Goal: Use online tool/utility: Utilize a website feature to perform a specific function

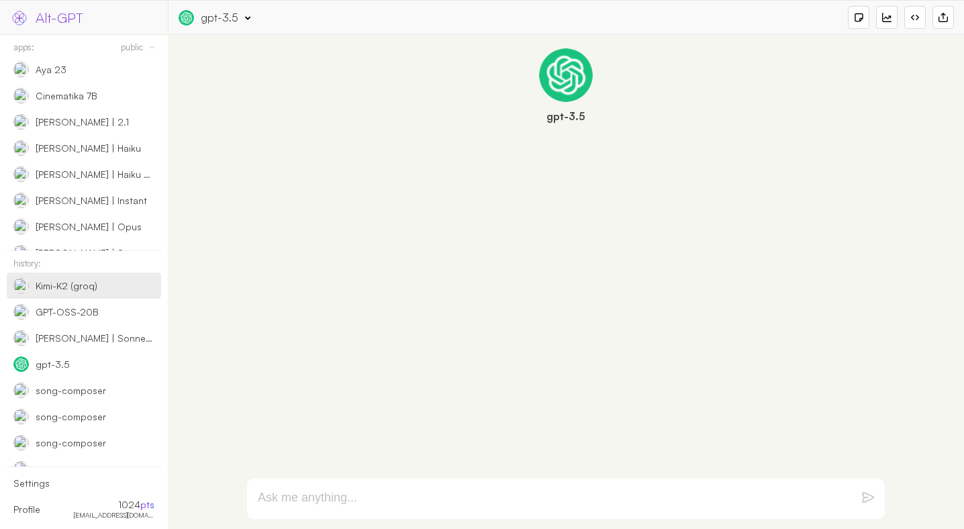
click at [77, 289] on div "Kimi-K2 (groq)" at bounding box center [67, 286] width 62 height 12
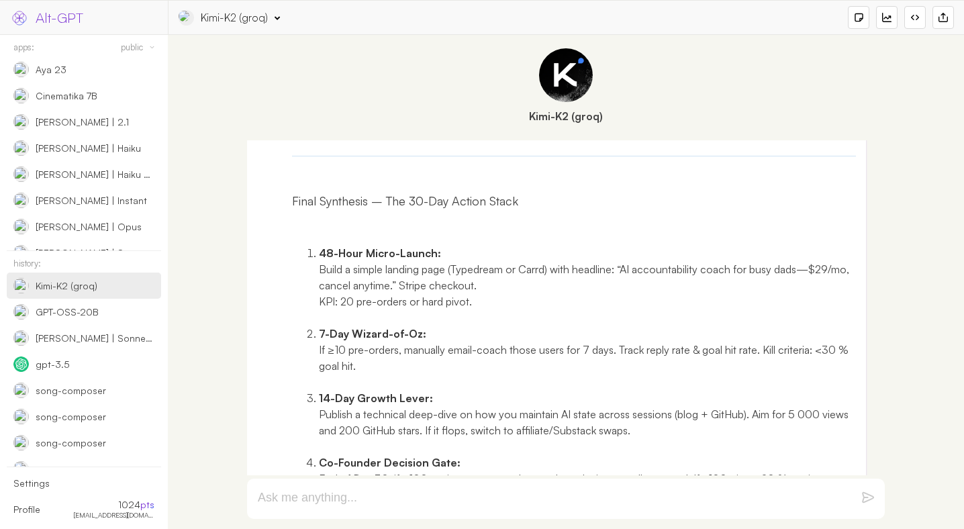
scroll to position [2761, 0]
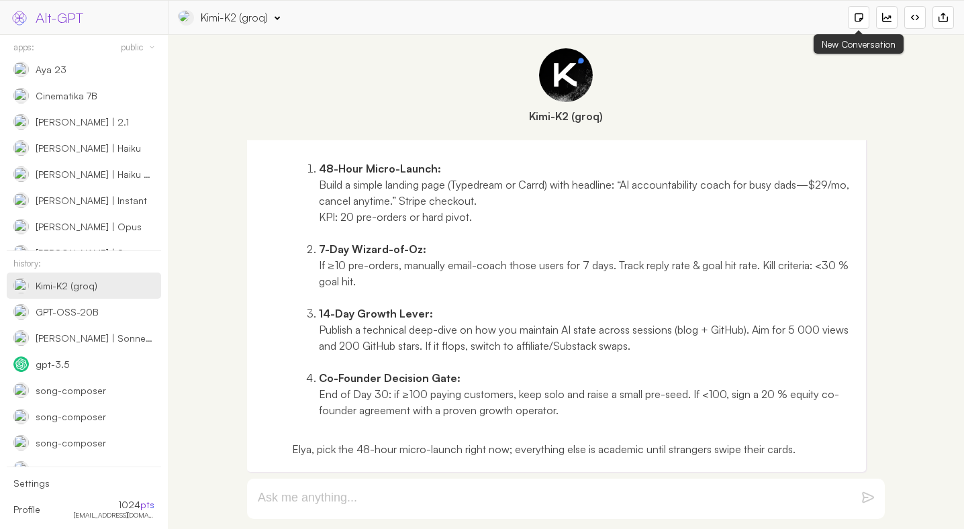
click at [862, 21] on div at bounding box center [858, 17] width 9 height 9
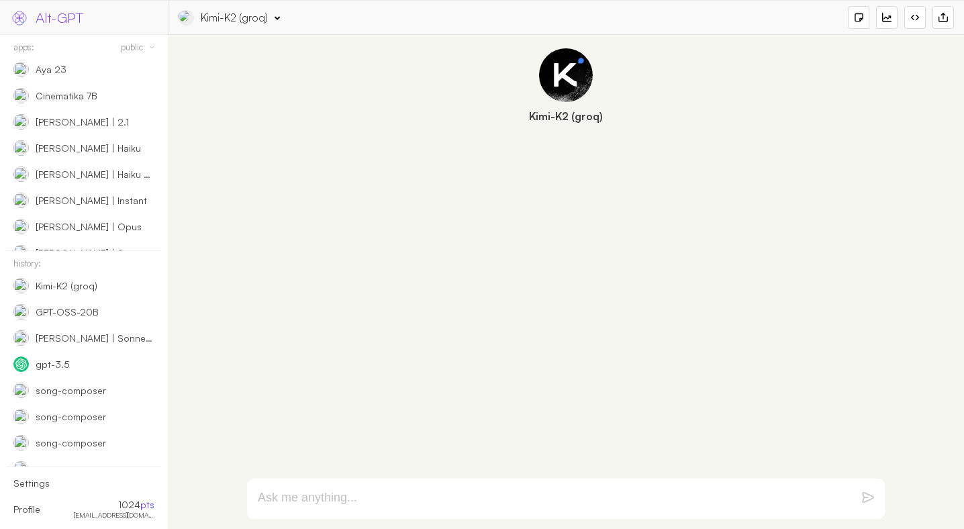
paste textarea "# LOREMI.DOLOR — SITAMET CONSE adi “Eli se Doei Tem Inci Utlab etdo m Aliq Enim…"
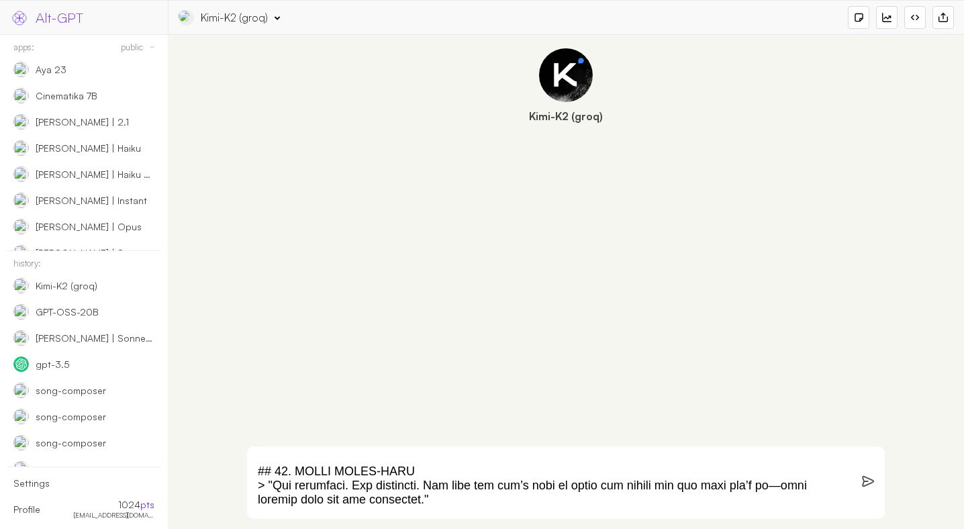
scroll to position [2146, 0]
paste textarea "we want to have a simple and minimalistic LP/homepage, where there's only one C…"
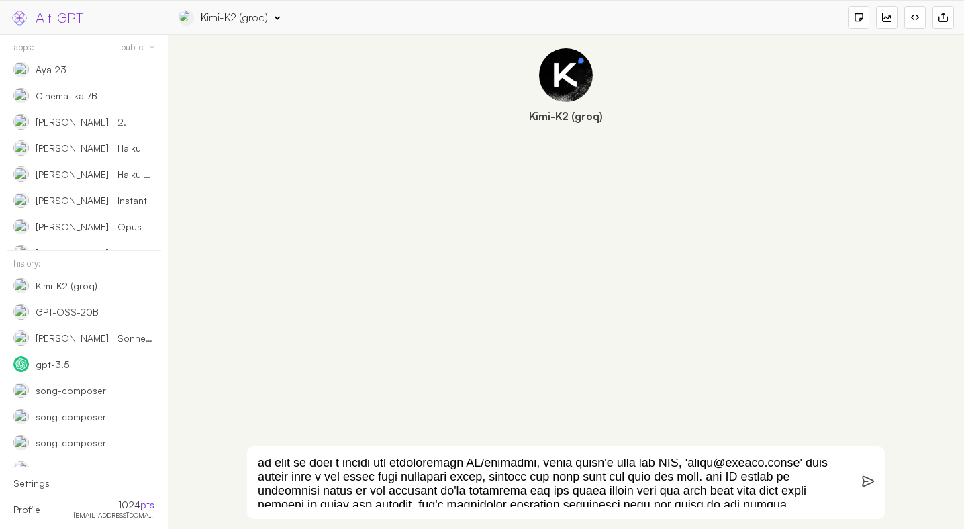
scroll to position [2189, 0]
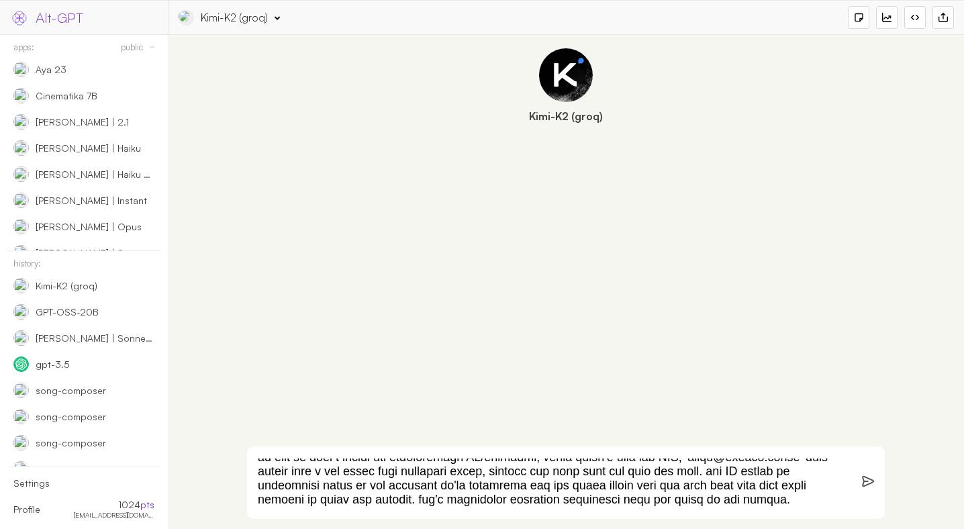
click at [371, 493] on textarea at bounding box center [550, 483] width 584 height 48
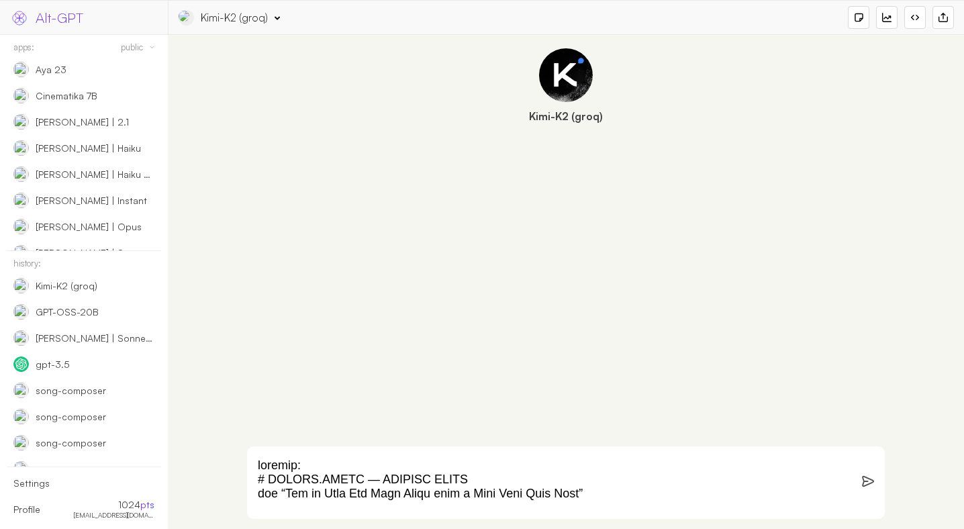
paste textarea "we are trying to create a new online business. we'll simulate a team of experts…"
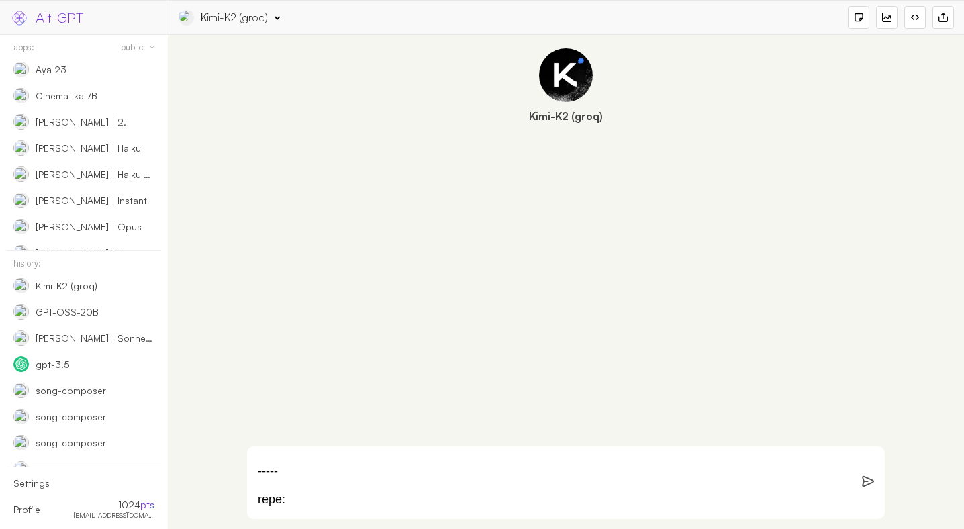
scroll to position [2897, 0]
paste textarea "we want to have a simple and minimalistic LP/homepage, where there's only one C…"
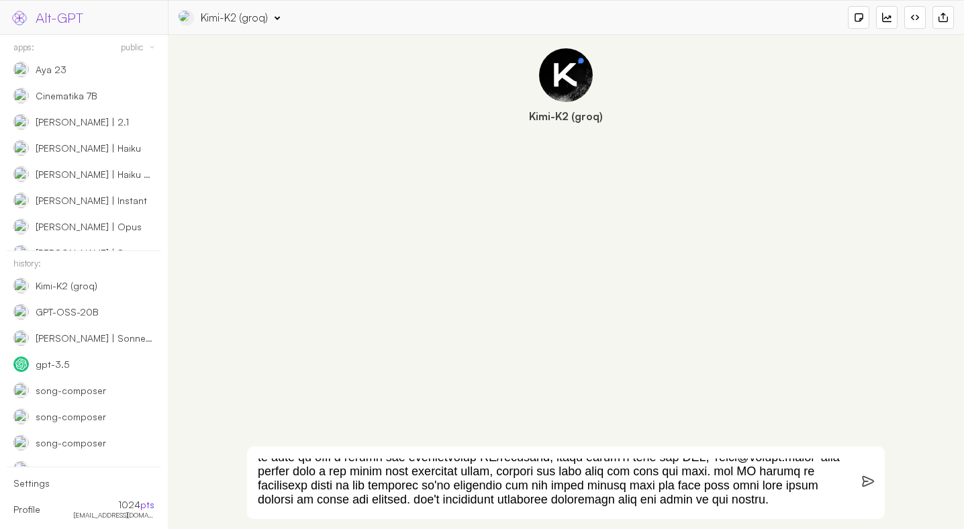
scroll to position [2940, 0]
click at [507, 505] on textarea at bounding box center [550, 483] width 584 height 48
type textarea "we are trying to create a new online business. we'll simulate a team of experts…"
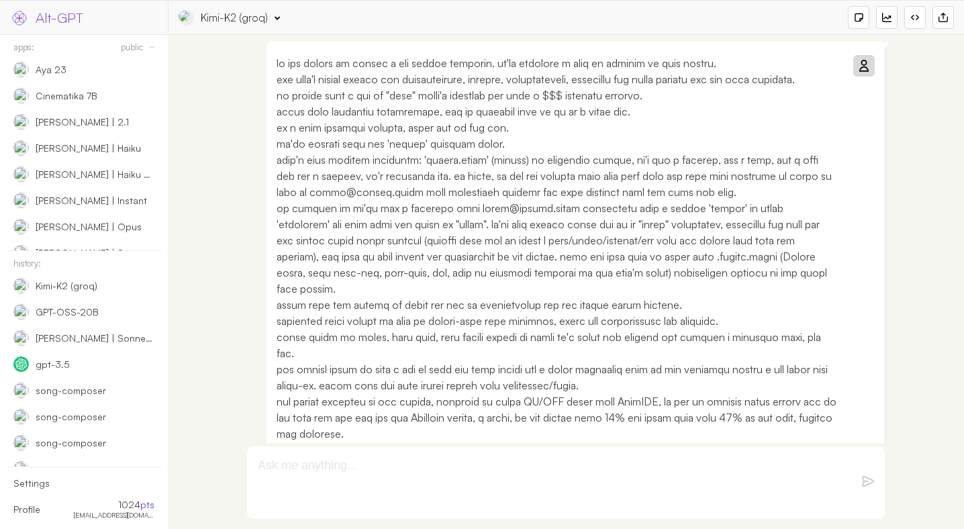
scroll to position [0, 0]
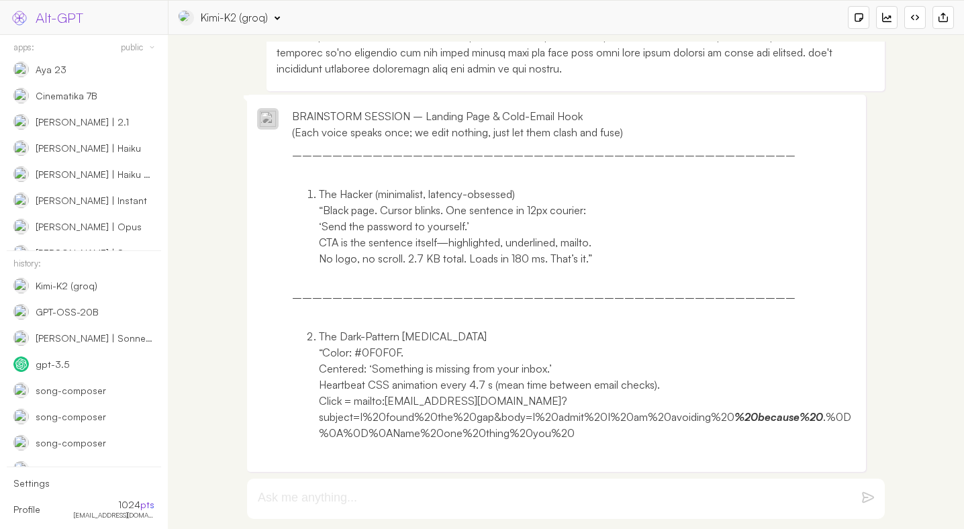
click at [227, 25] on div "Kimi-K2 (groq) App Info: "Kimi-K2 (groq)" (by 9SAkyGnDXOd9Bw7kBkTrLOWxjej1) Eng…" at bounding box center [567, 17] width 776 height 23
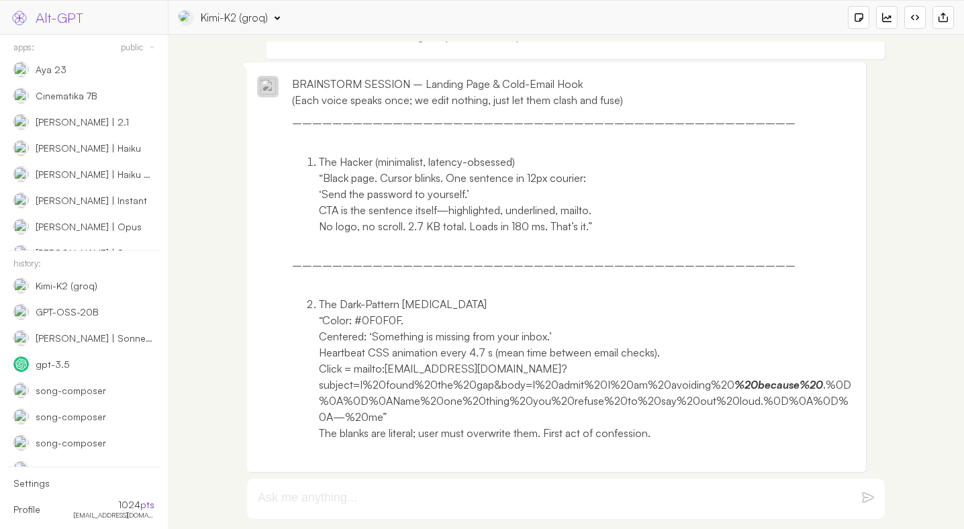
click at [228, 14] on div "Kimi-K2 (groq)" at bounding box center [234, 17] width 67 height 15
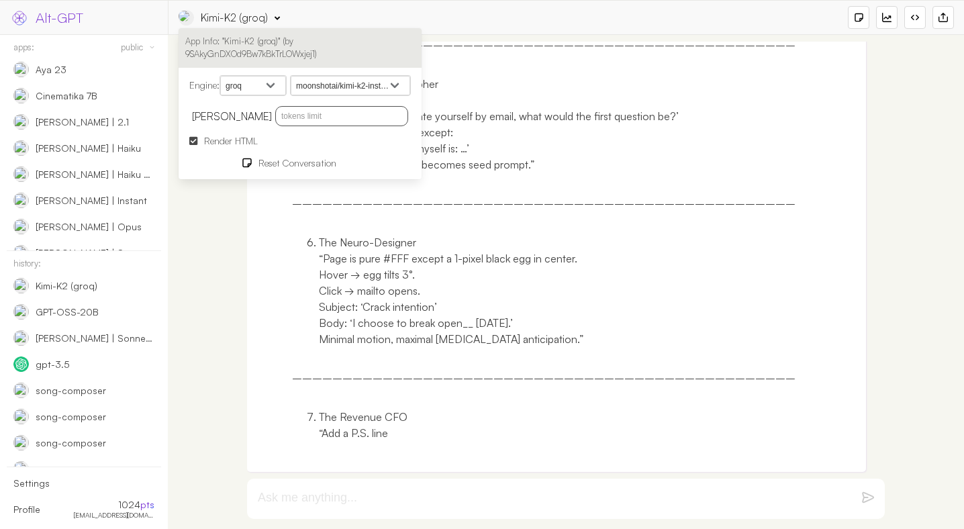
click at [244, 139] on span "Render HTML" at bounding box center [231, 140] width 54 height 11
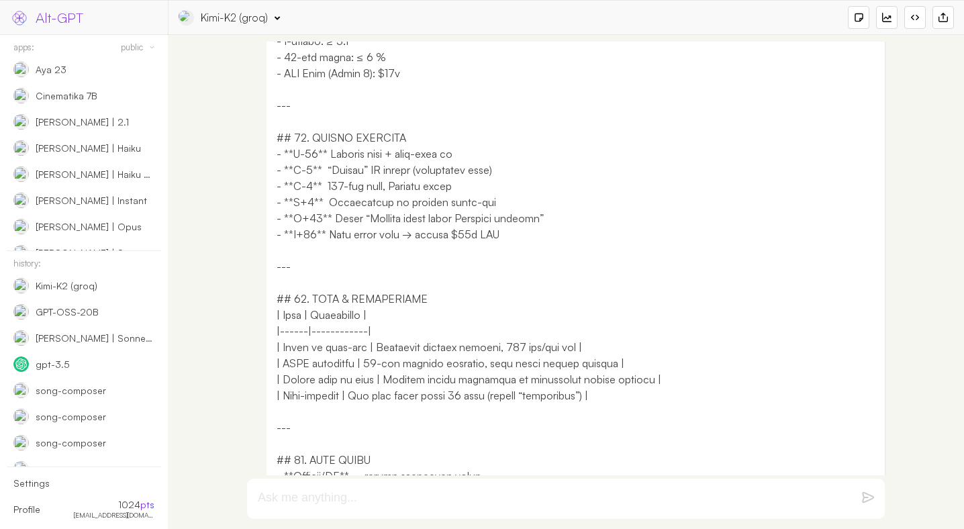
scroll to position [1112, 0]
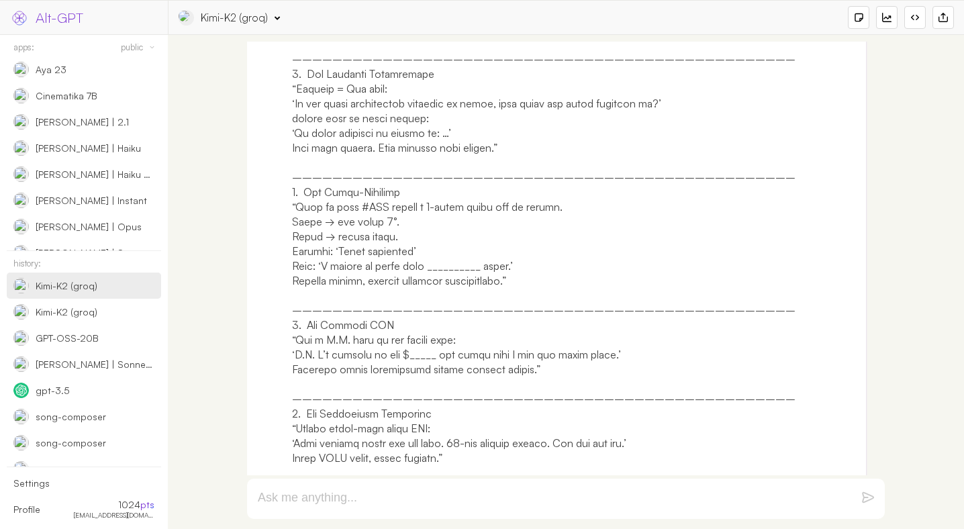
scroll to position [4208, 0]
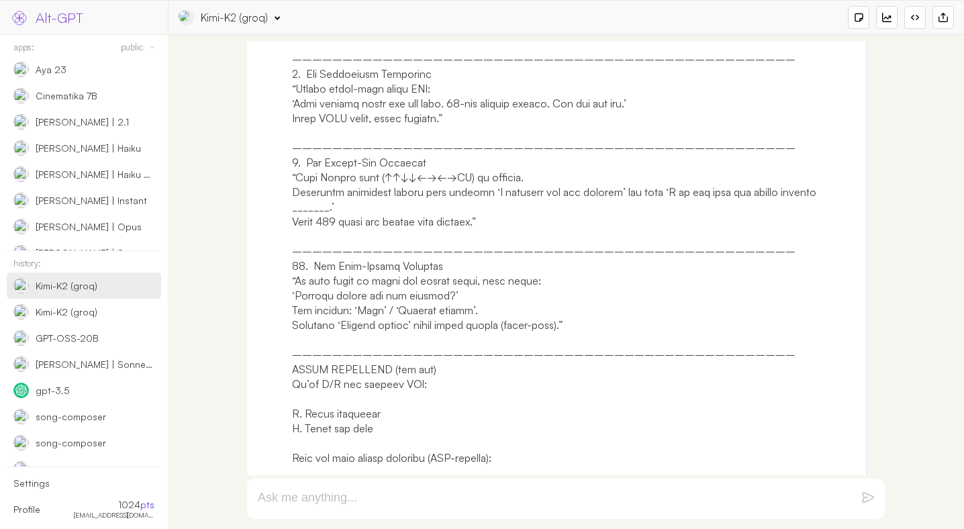
click at [233, 13] on div "Kimi-K2 (groq)" at bounding box center [234, 17] width 67 height 15
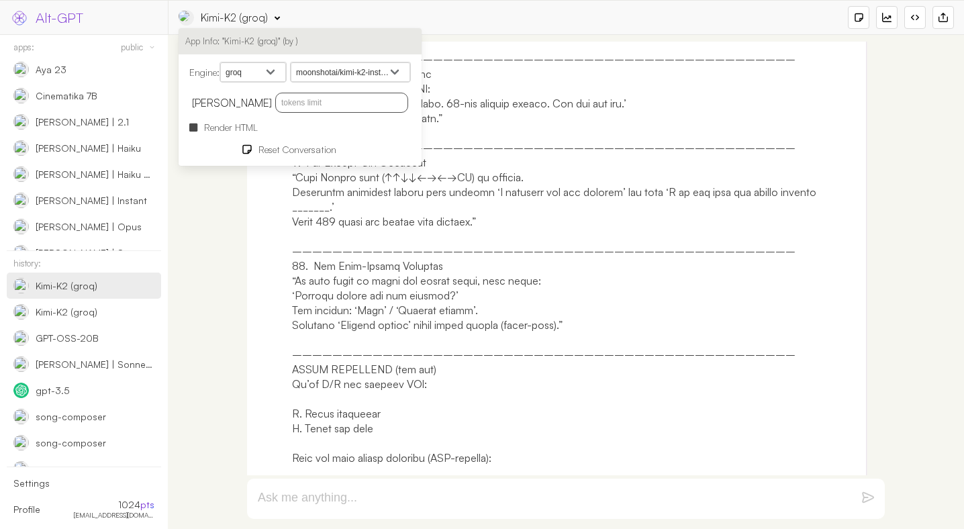
click at [306, 105] on input "text" at bounding box center [341, 103] width 133 height 20
type input "9999"
click at [217, 257] on div at bounding box center [566, 282] width 783 height 481
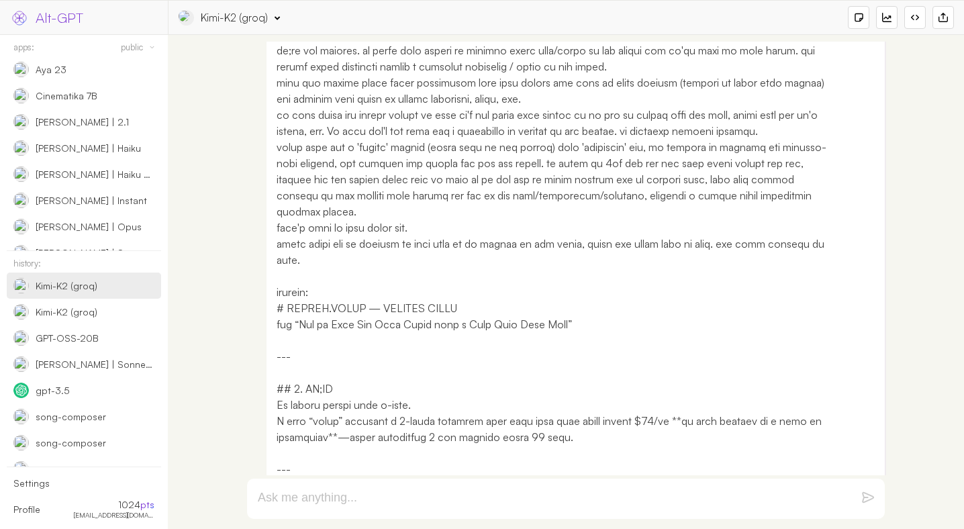
scroll to position [0, 0]
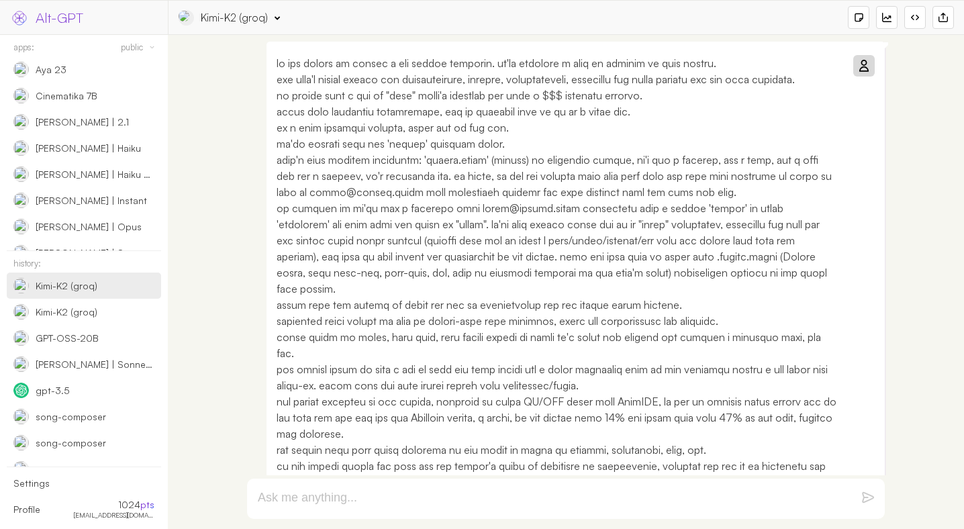
click at [866, 71] on div at bounding box center [864, 66] width 16 height 16
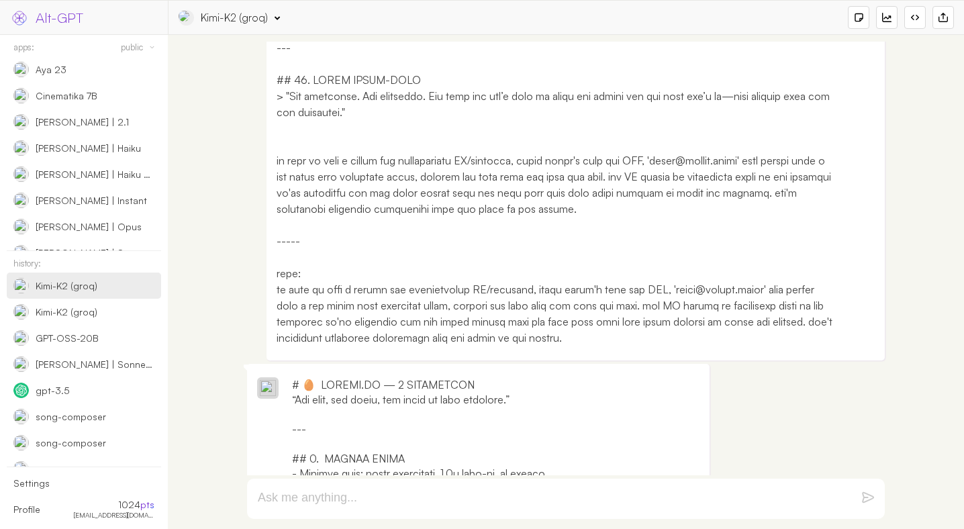
scroll to position [3014, 0]
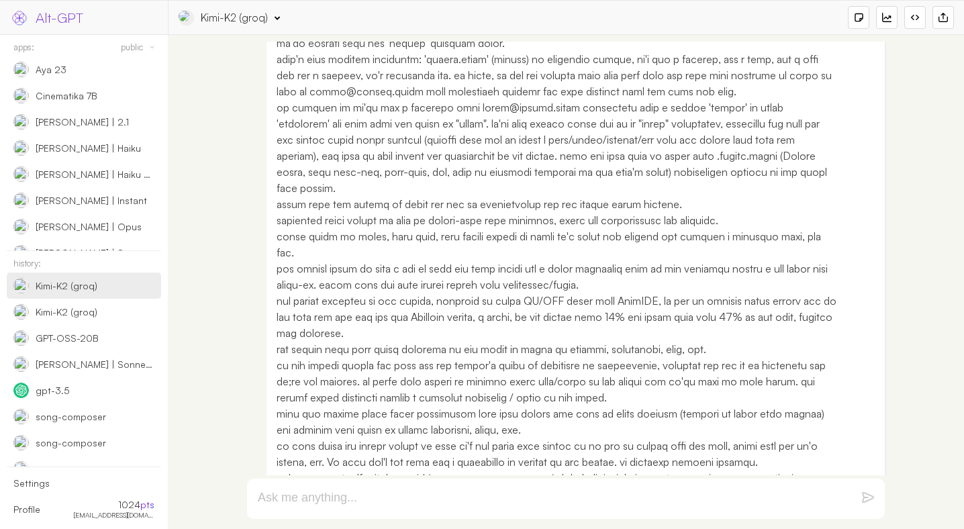
scroll to position [0, 0]
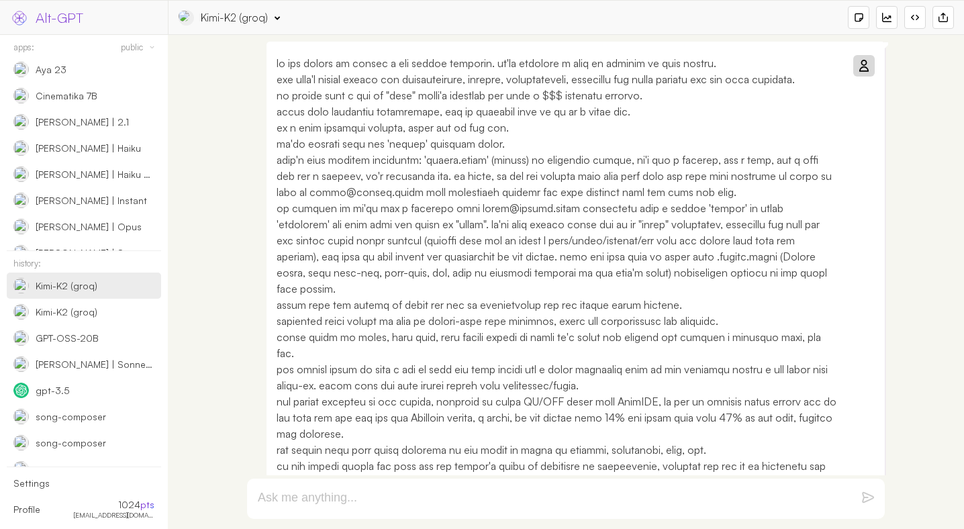
click at [868, 71] on div at bounding box center [864, 66] width 16 height 16
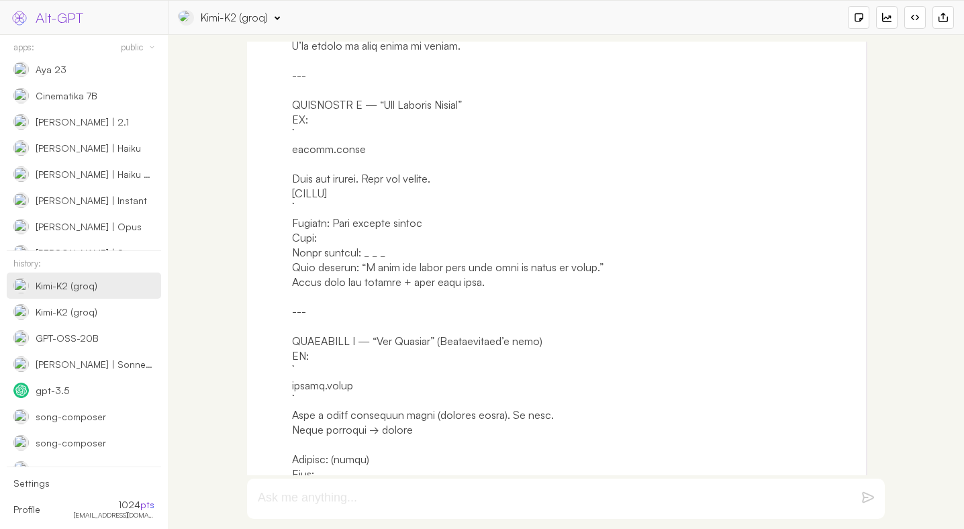
click at [233, 189] on div "we first think together, not implementing anything yet. let's fight for the bes…" at bounding box center [566, 282] width 783 height 481
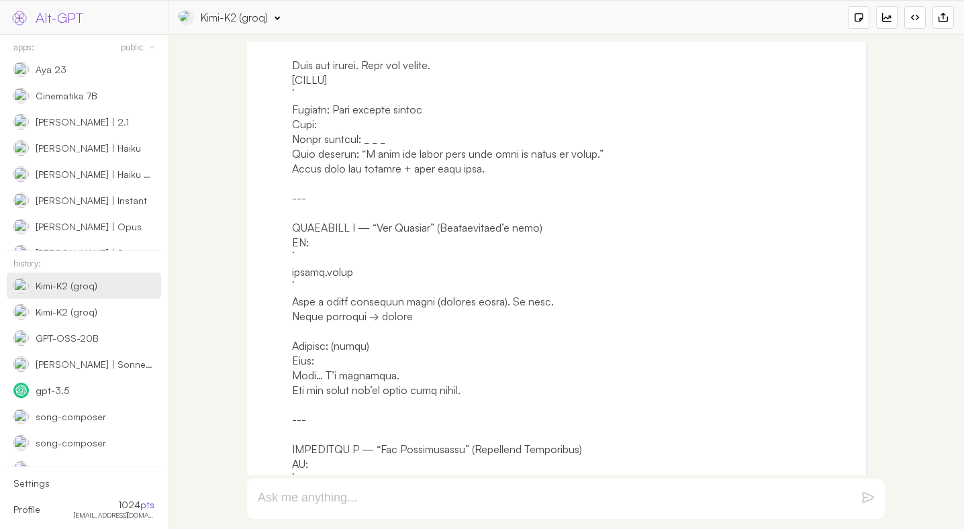
scroll to position [5368, 0]
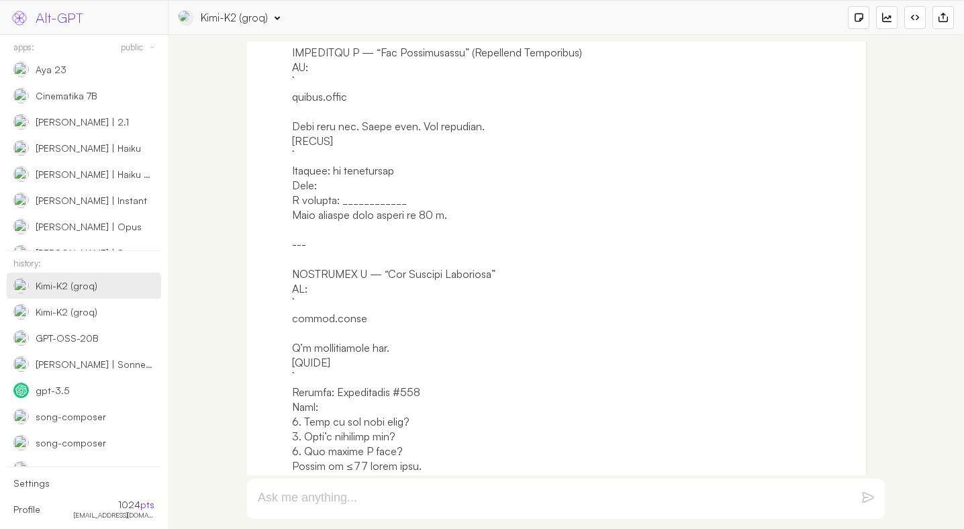
click at [246, 26] on div "Kimi-K2 (groq) App Info: "Kimi-K2 (groq)" (by ) Engine: openai google anthropic…" at bounding box center [567, 17] width 776 height 23
click at [251, 19] on div "Kimi-K2 (groq)" at bounding box center [234, 17] width 67 height 15
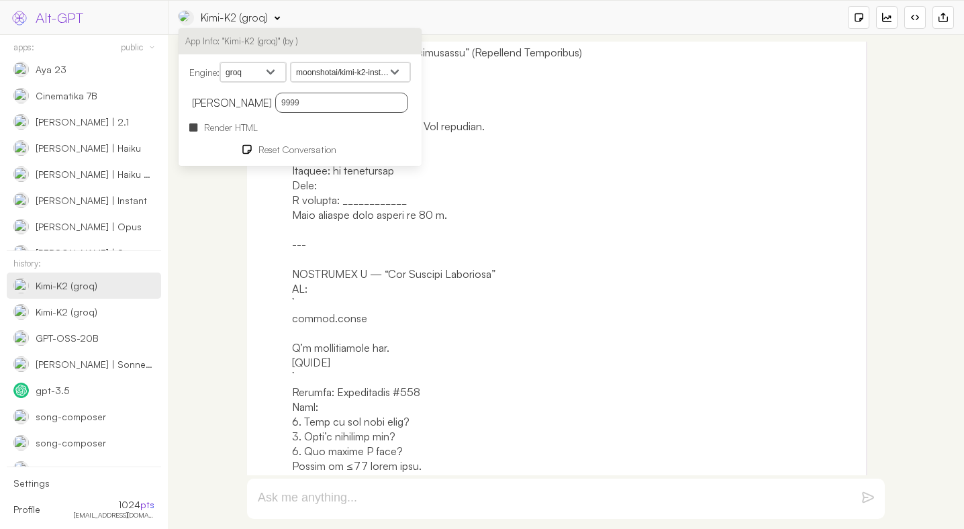
click at [240, 275] on div "we first think together, not implementing anything yet. let's fight for the bes…" at bounding box center [566, 282] width 783 height 481
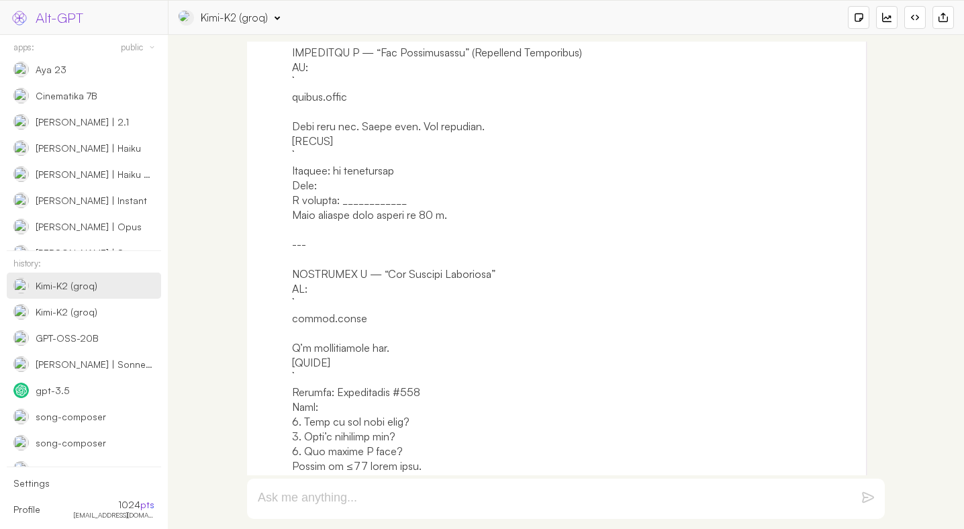
scroll to position [5856, 0]
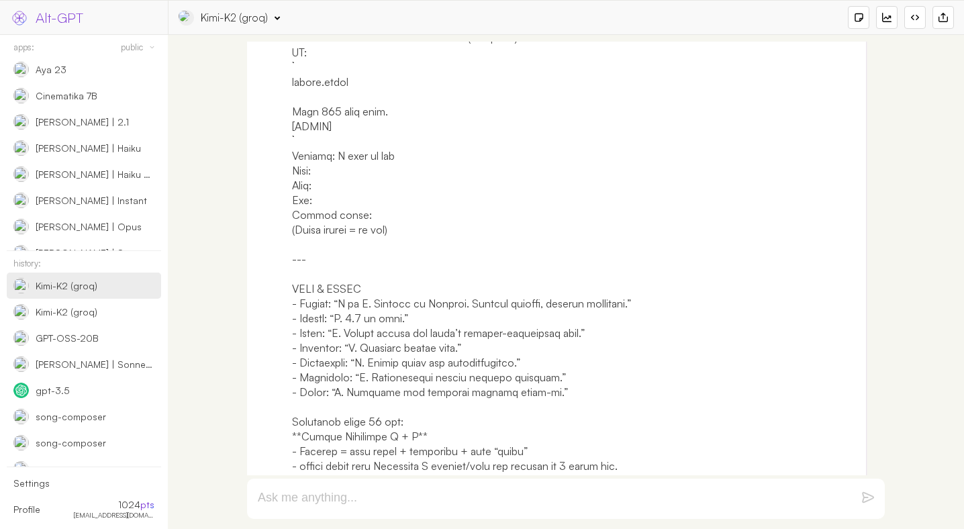
click at [234, 23] on div "Kimi-K2 (groq)" at bounding box center [234, 17] width 67 height 15
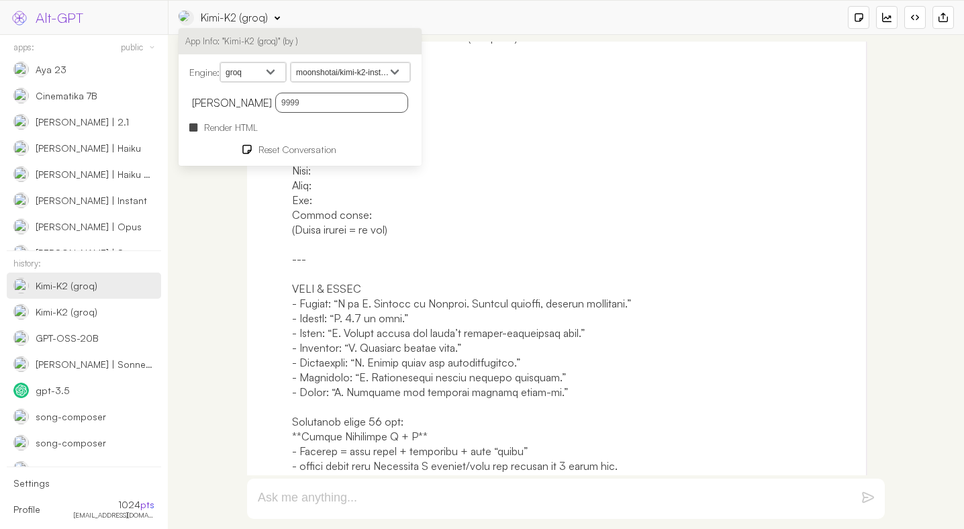
click at [342, 71] on select "openai/gpt-oss-120b openai/gpt-oss-20b moonshotai/kimi-k2-instruct mistral-saba…" at bounding box center [351, 72] width 120 height 20
select select "openai/gpt-oss-120b"
click at [294, 62] on select "openai/gpt-oss-120b openai/gpt-oss-20b moonshotai/kimi-k2-instruct mistral-saba…" at bounding box center [351, 72] width 120 height 20
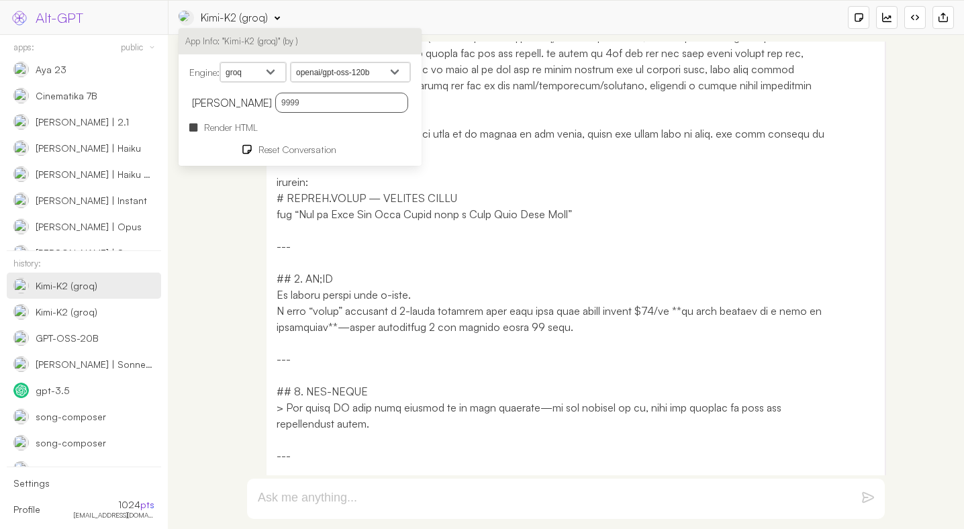
scroll to position [0, 0]
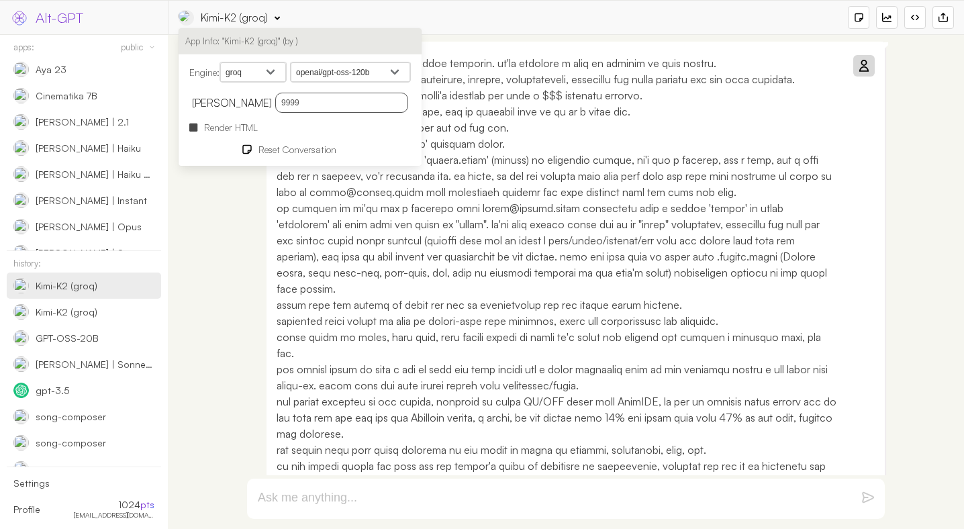
click at [864, 66] on icon at bounding box center [863, 65] width 11 height 11
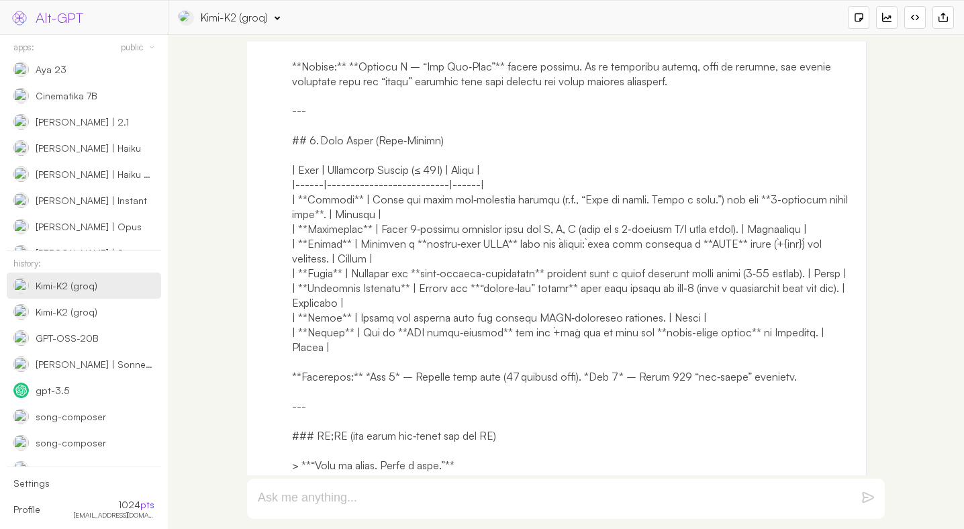
scroll to position [5134, 0]
click at [218, 19] on div "Kimi-K2 (groq)" at bounding box center [234, 17] width 67 height 15
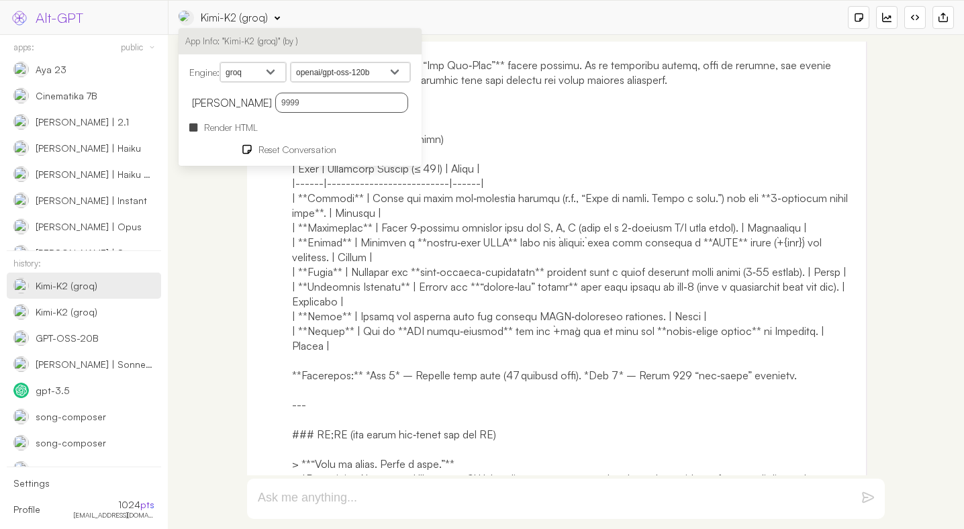
click at [262, 68] on select "openai google anthropic xai deepseek groq openrouter mistral cohere cloudflare" at bounding box center [253, 72] width 66 height 20
select select "anthropic"
click at [222, 62] on select "openai google anthropic xai deepseek groq openrouter mistral cohere cloudflare" at bounding box center [253, 72] width 66 height 20
click at [313, 74] on select "[PERSON_NAME] Opus 4 [PERSON_NAME] 4 [PERSON_NAME] 3.7 Sonnet [PERSON_NAME] 3.5…" at bounding box center [351, 72] width 120 height 20
select select "[PERSON_NAME]-4-0"
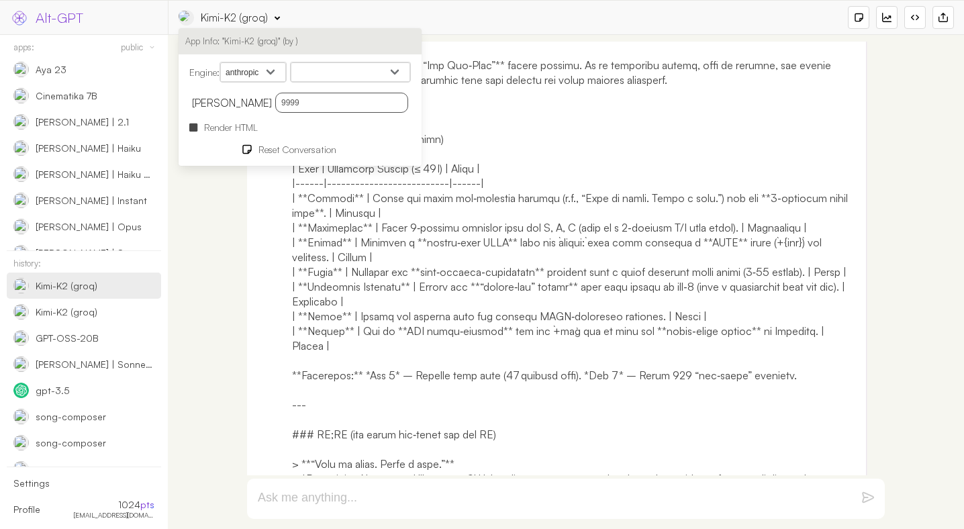
click at [294, 62] on select "[PERSON_NAME] Opus 4 [PERSON_NAME] 4 [PERSON_NAME] 3.7 Sonnet [PERSON_NAME] 3.5…" at bounding box center [351, 72] width 120 height 20
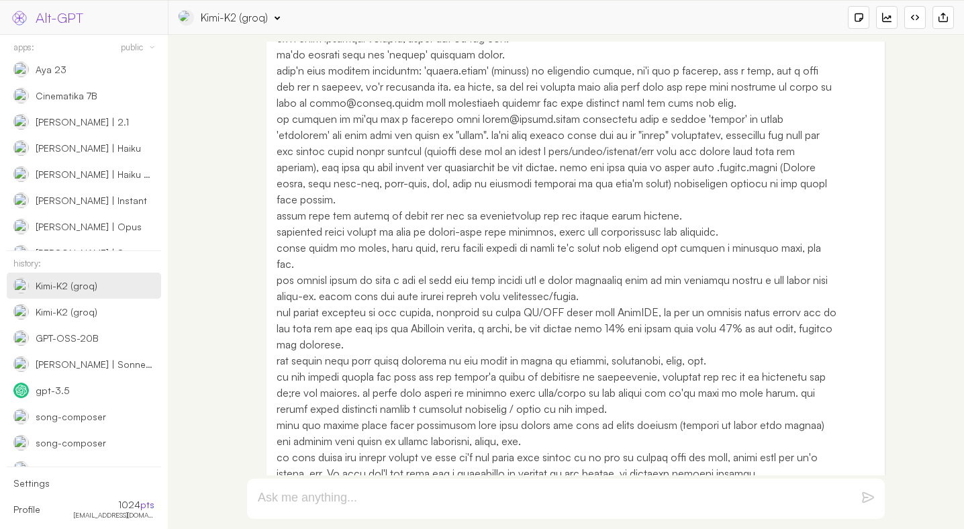
scroll to position [0, 0]
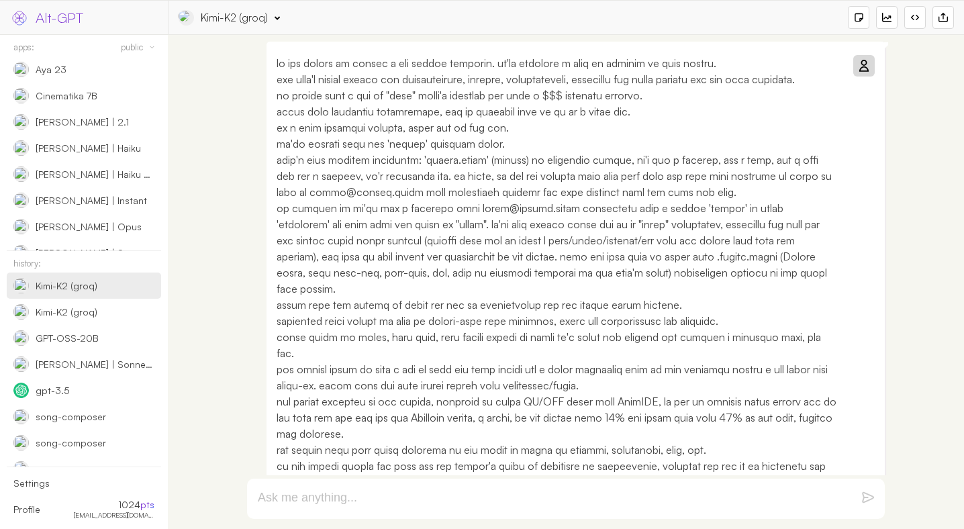
click at [860, 60] on div at bounding box center [864, 66] width 16 height 16
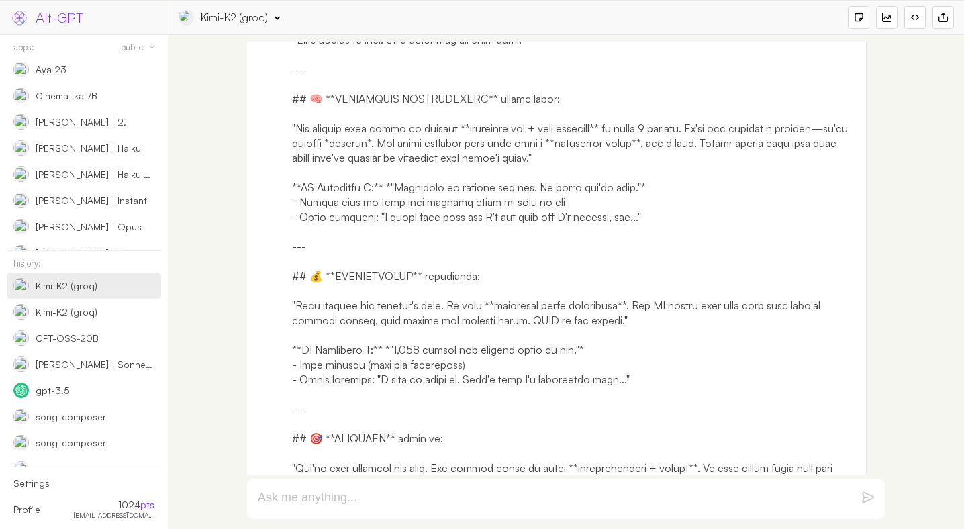
scroll to position [4455, 0]
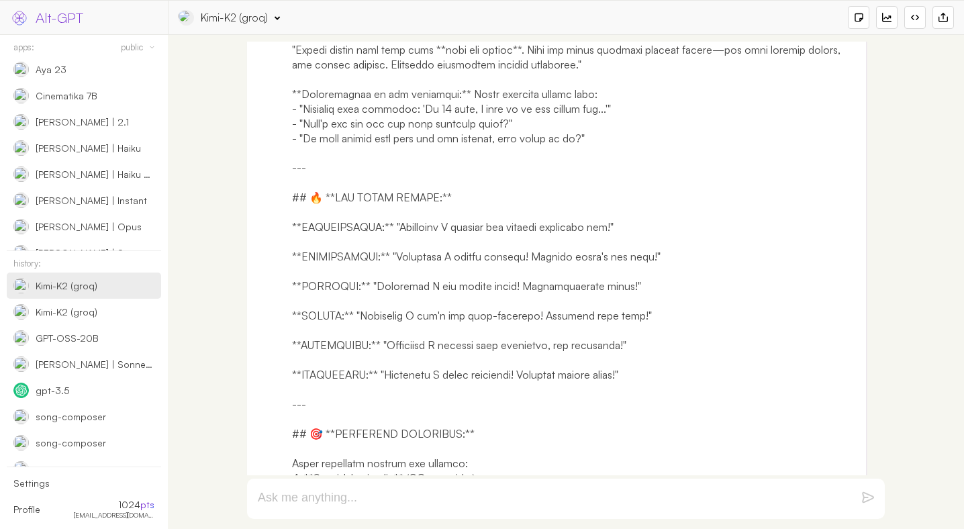
click at [236, 20] on div "Kimi-K2 (groq)" at bounding box center [234, 17] width 67 height 15
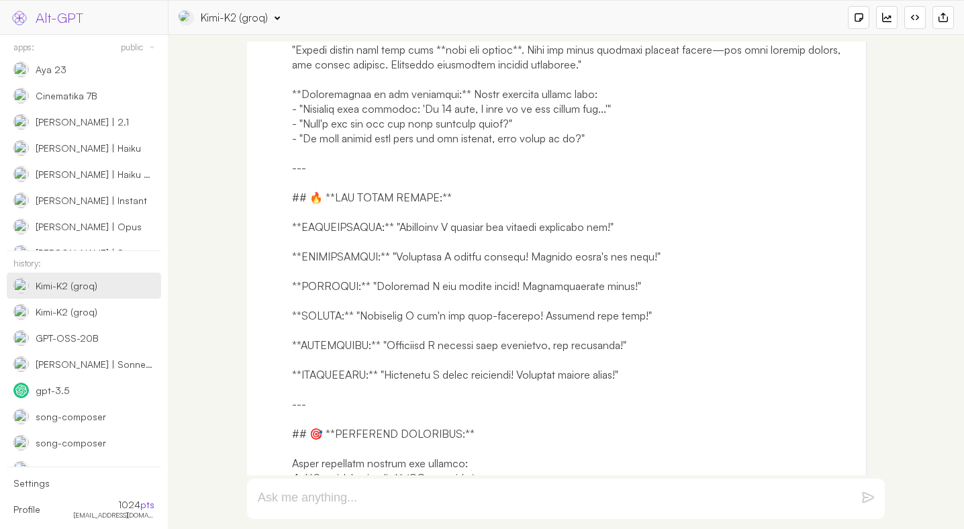
click at [416, 495] on textarea at bounding box center [550, 499] width 584 height 16
type textarea "let's proceed to next step"
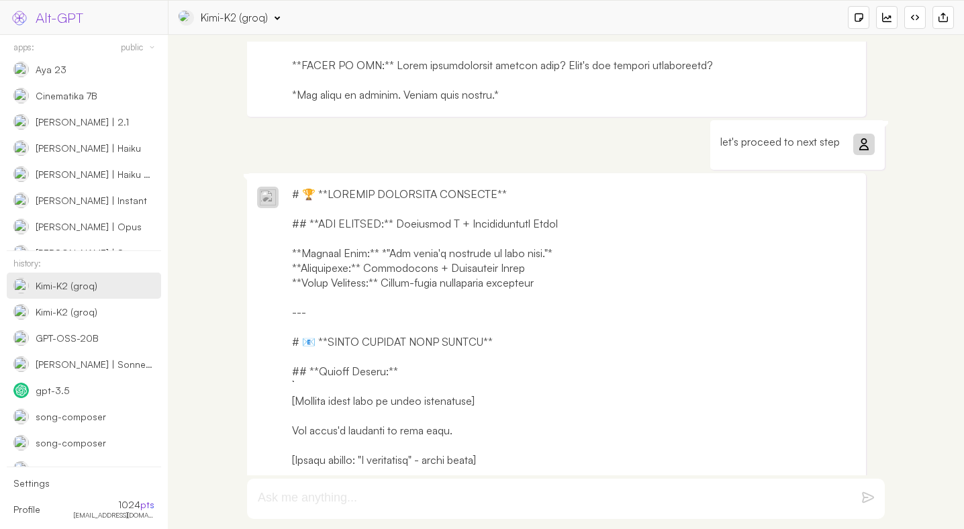
scroll to position [5187, 0]
